Goal: Transaction & Acquisition: Obtain resource

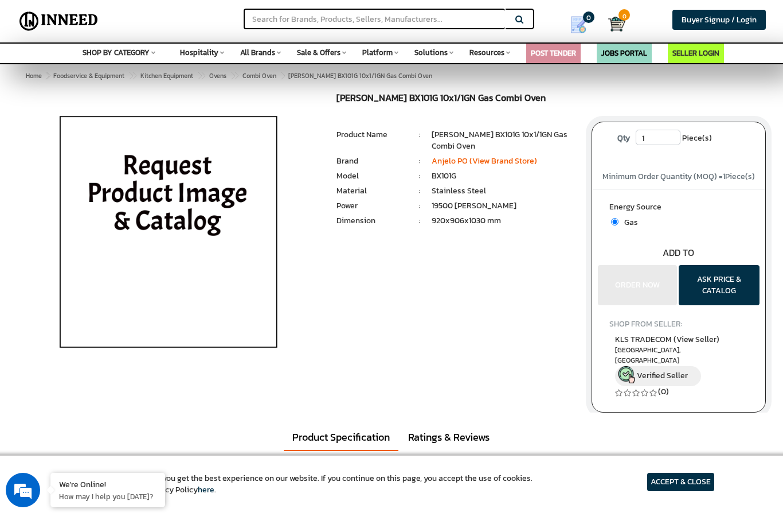
click at [644, 296] on div "Energy Source Gas Bulk quantity Discounts!!" at bounding box center [678, 247] width 173 height 116
click at [720, 283] on button "ASK PRICE & CATALOG" at bounding box center [719, 285] width 81 height 40
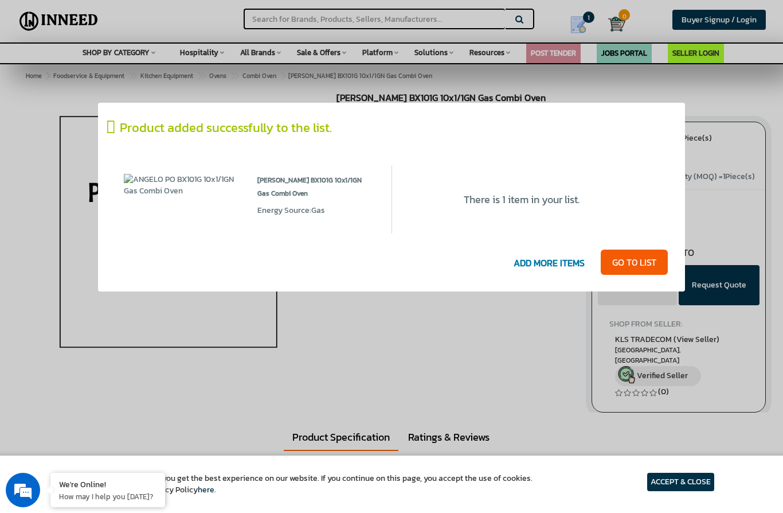
click at [635, 265] on link "GO T0 LIST" at bounding box center [634, 261] width 67 height 25
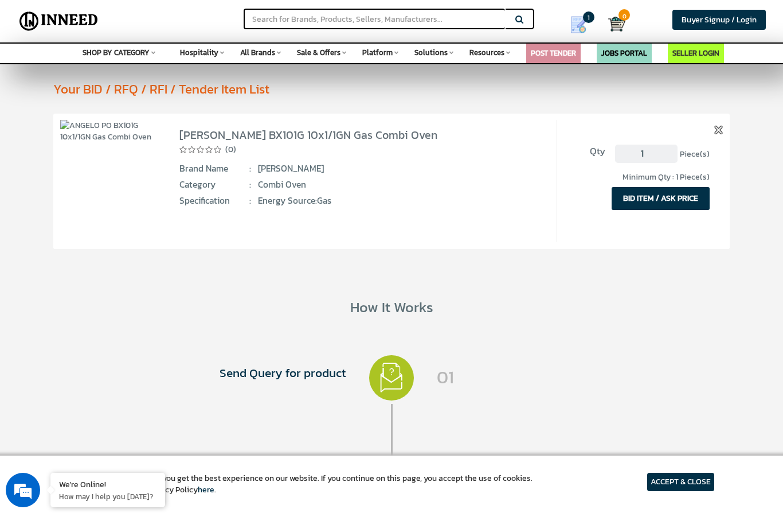
click at [668, 204] on button "BID ITEM / ASK PRICE" at bounding box center [661, 198] width 98 height 23
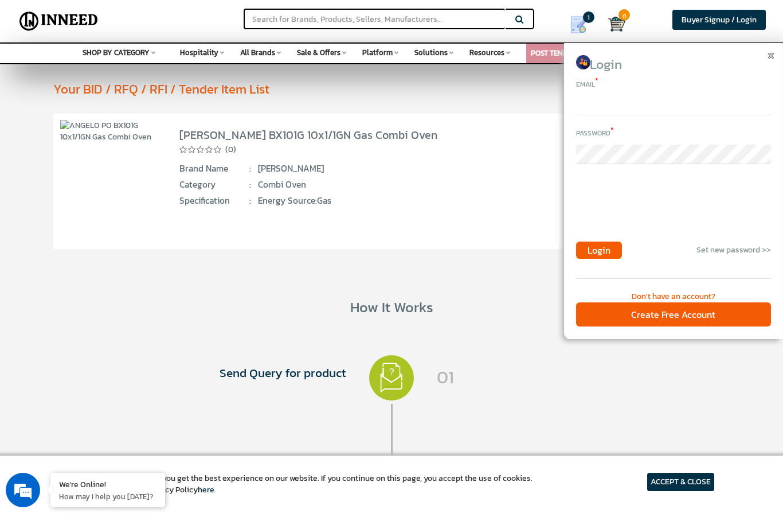
click at [600, 108] on input "email" at bounding box center [673, 105] width 195 height 19
type input "aagoozh@yahoo.com"
click at [704, 19] on span "Buyer Signup / Login" at bounding box center [719, 20] width 75 height 12
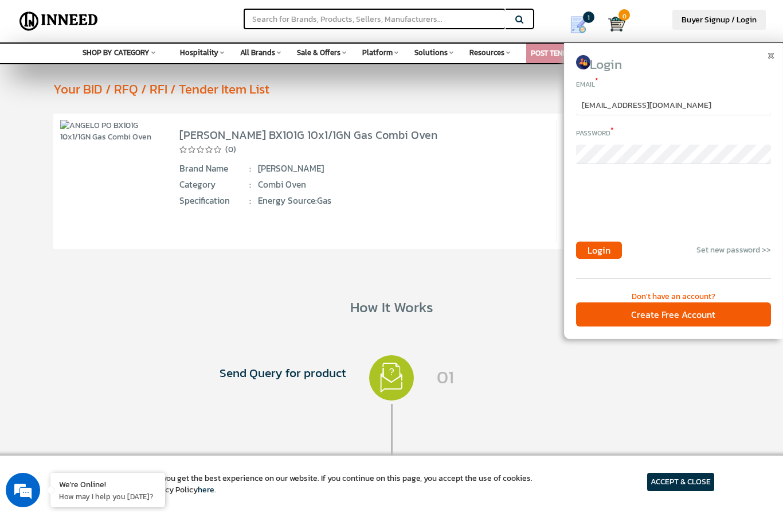
click at [679, 316] on div "Create Free Account" at bounding box center [673, 314] width 195 height 25
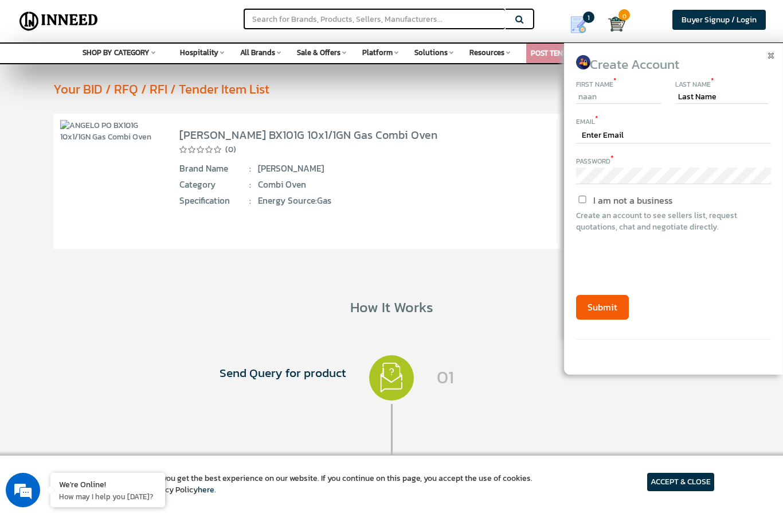
type input "naan"
click at [688, 103] on input "text" at bounding box center [721, 97] width 93 height 14
type input "nee"
click at [601, 131] on input "text" at bounding box center [673, 136] width 195 height 16
type input "aagoozh@yahoo.com"
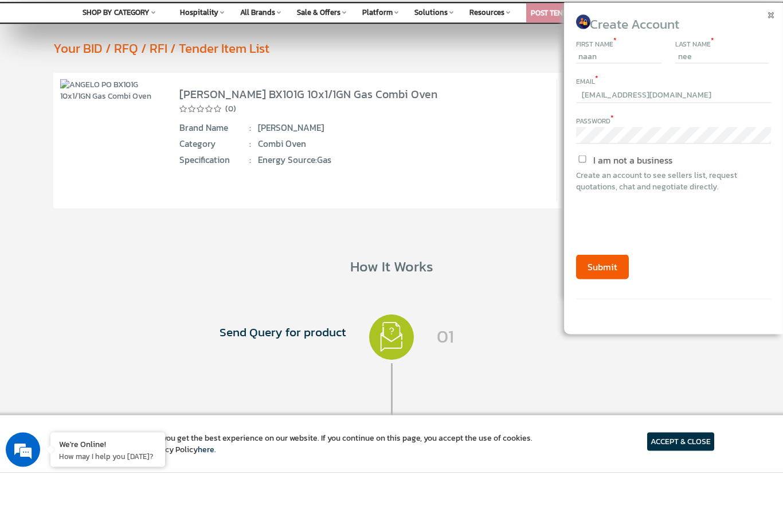
scroll to position [41, 0]
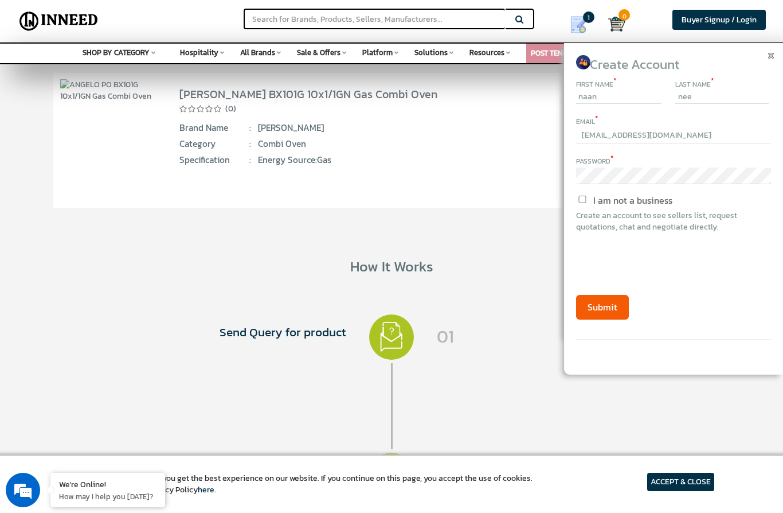
click at [609, 308] on button "Submit" at bounding box center [602, 307] width 53 height 25
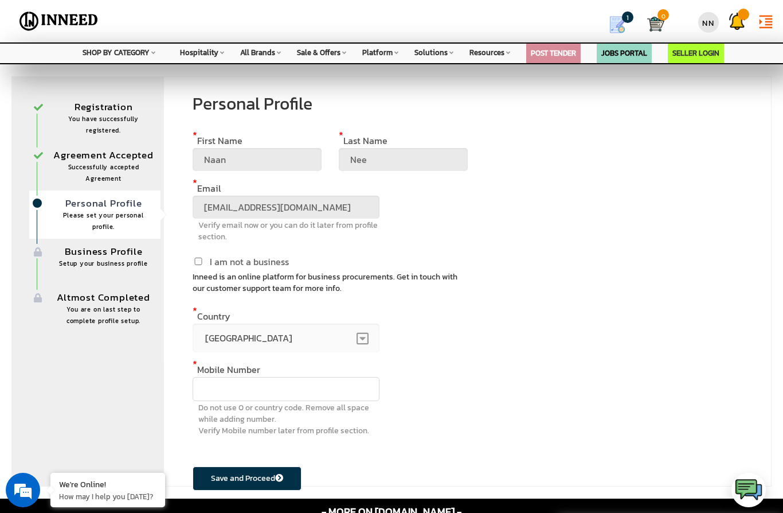
click at [203, 262] on input "I am not a business" at bounding box center [198, 260] width 11 height 7
checkbox input "true"
click at [212, 381] on input "text" at bounding box center [286, 389] width 187 height 24
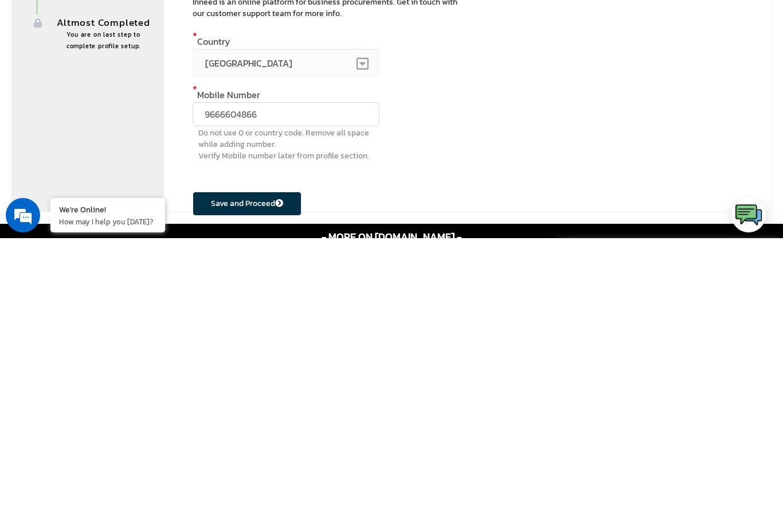
type input "9666604866"
click at [257, 466] on button "Save and Proceed" at bounding box center [247, 478] width 109 height 24
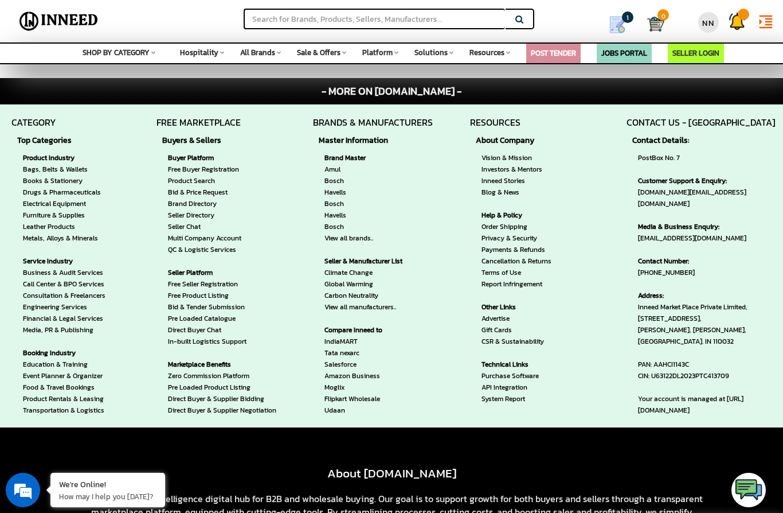
scroll to position [1006, 0]
